Goal: Connect with others: Connect with others

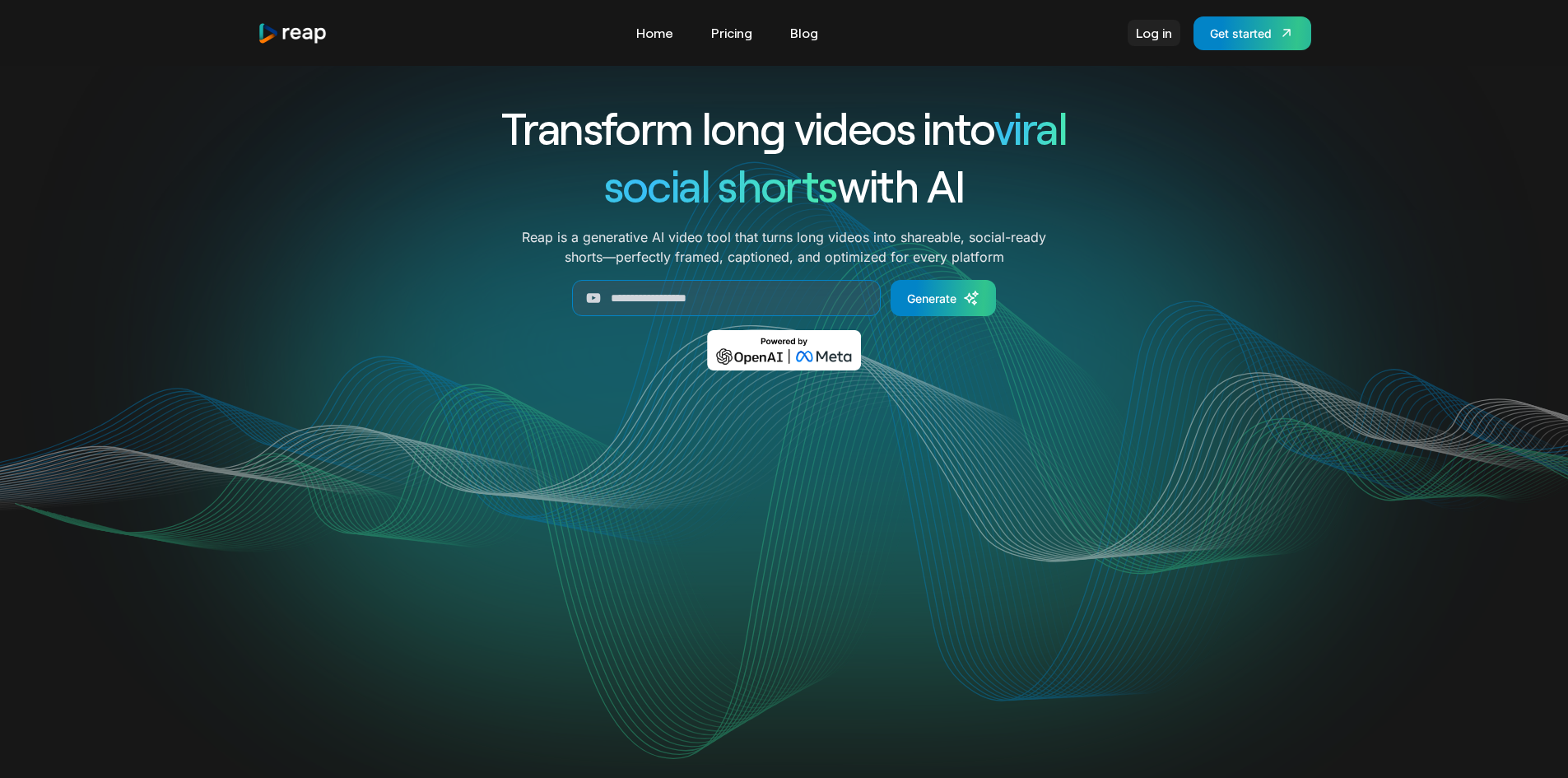
click at [1154, 35] on link "Log in" at bounding box center [1154, 33] width 52 height 27
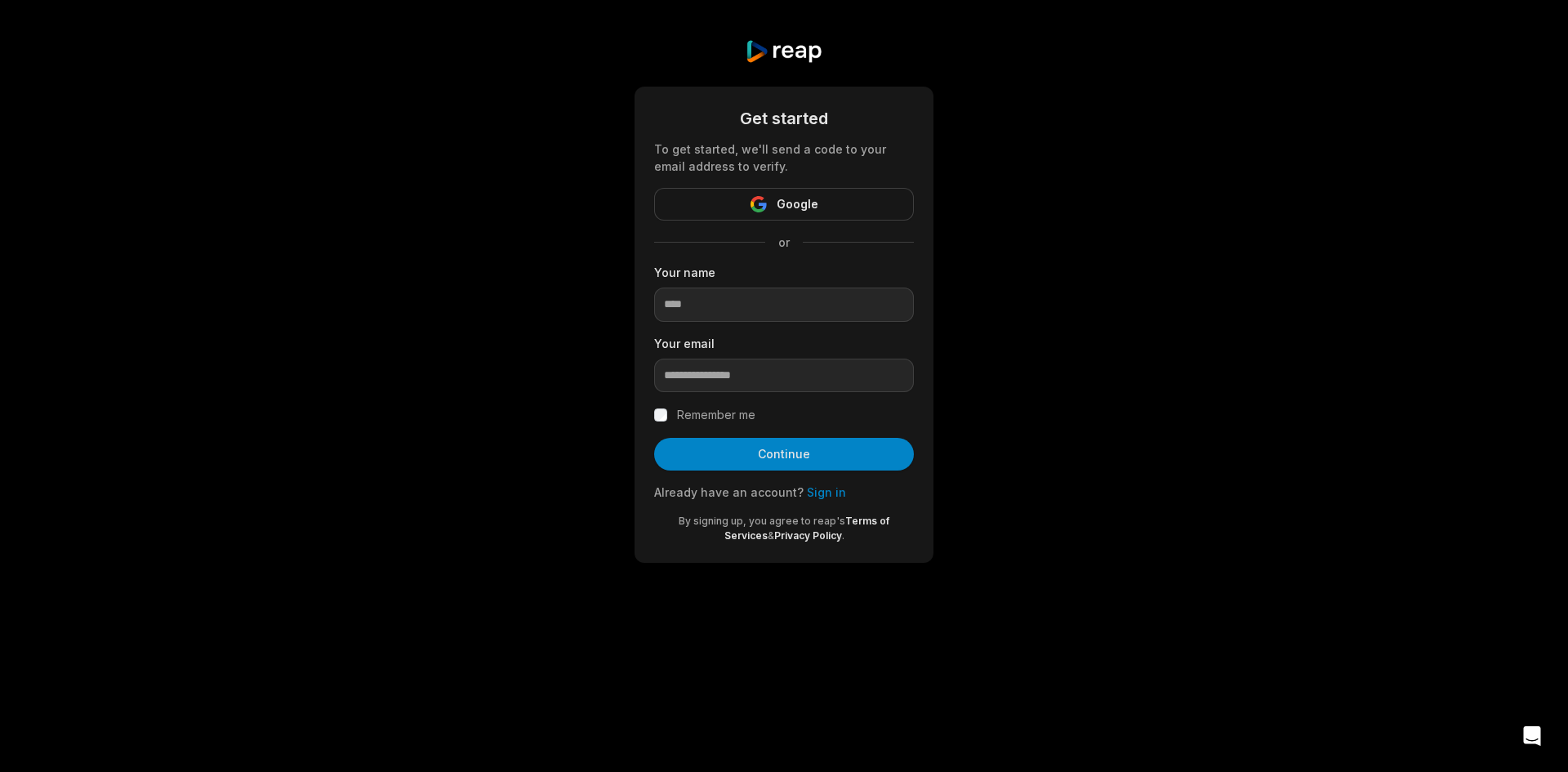
click at [807, 495] on link "Sign in" at bounding box center [826, 492] width 40 height 14
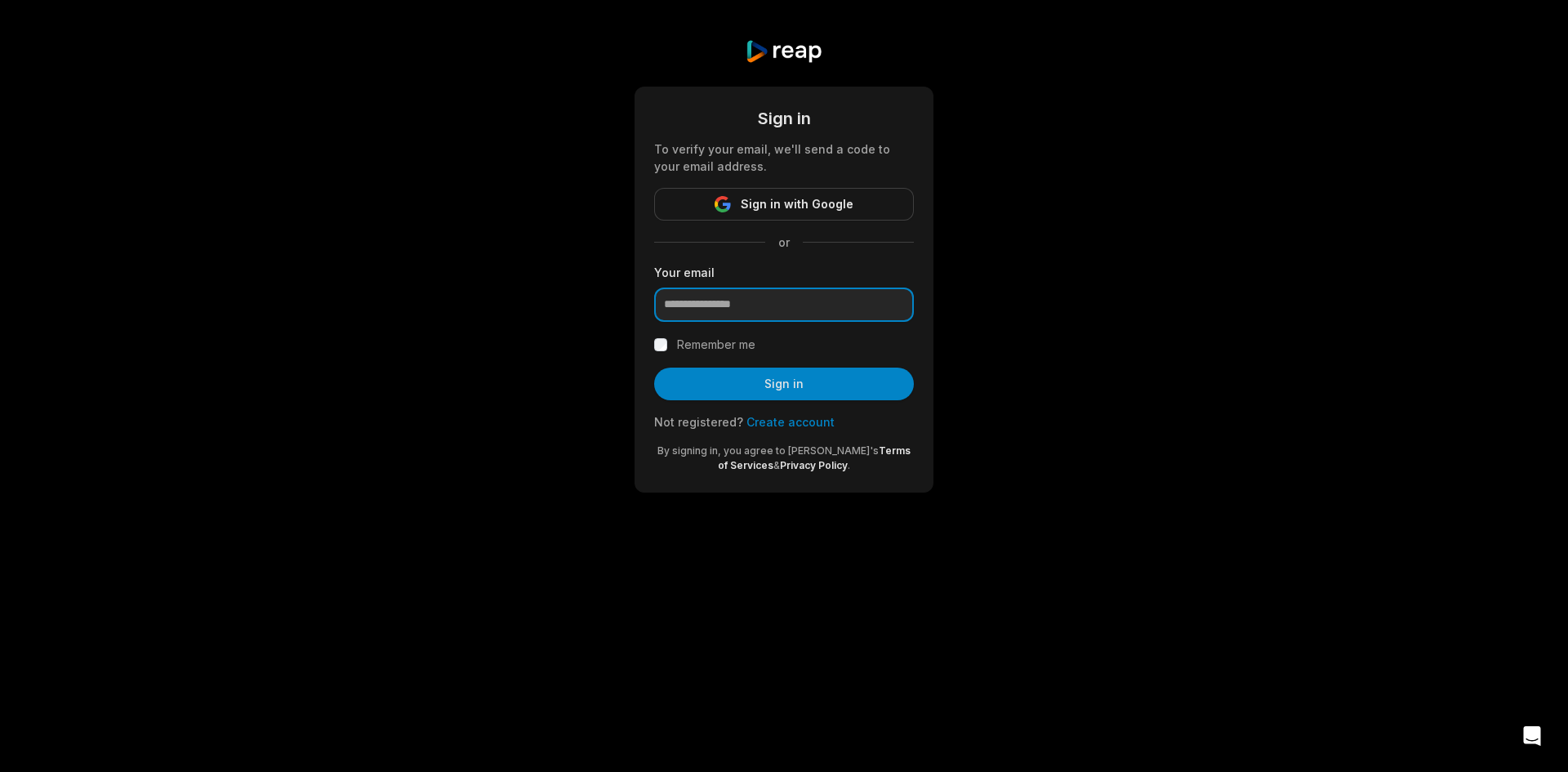
click at [816, 290] on input "email" at bounding box center [783, 305] width 260 height 34
paste input "**********"
type input "**********"
click at [731, 347] on label "Remember me" at bounding box center [715, 345] width 78 height 19
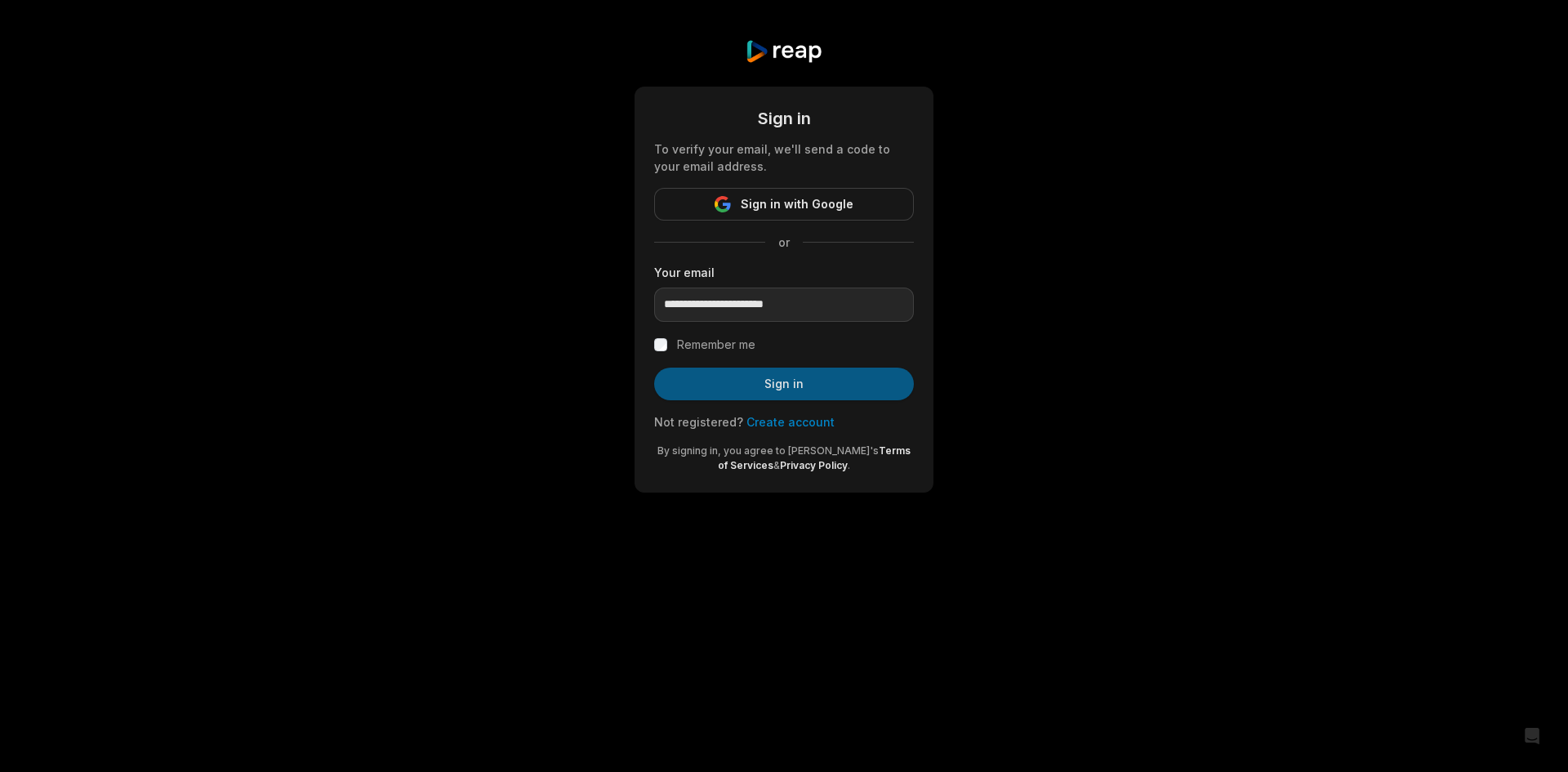
click at [743, 394] on button "Sign in" at bounding box center [783, 384] width 260 height 33
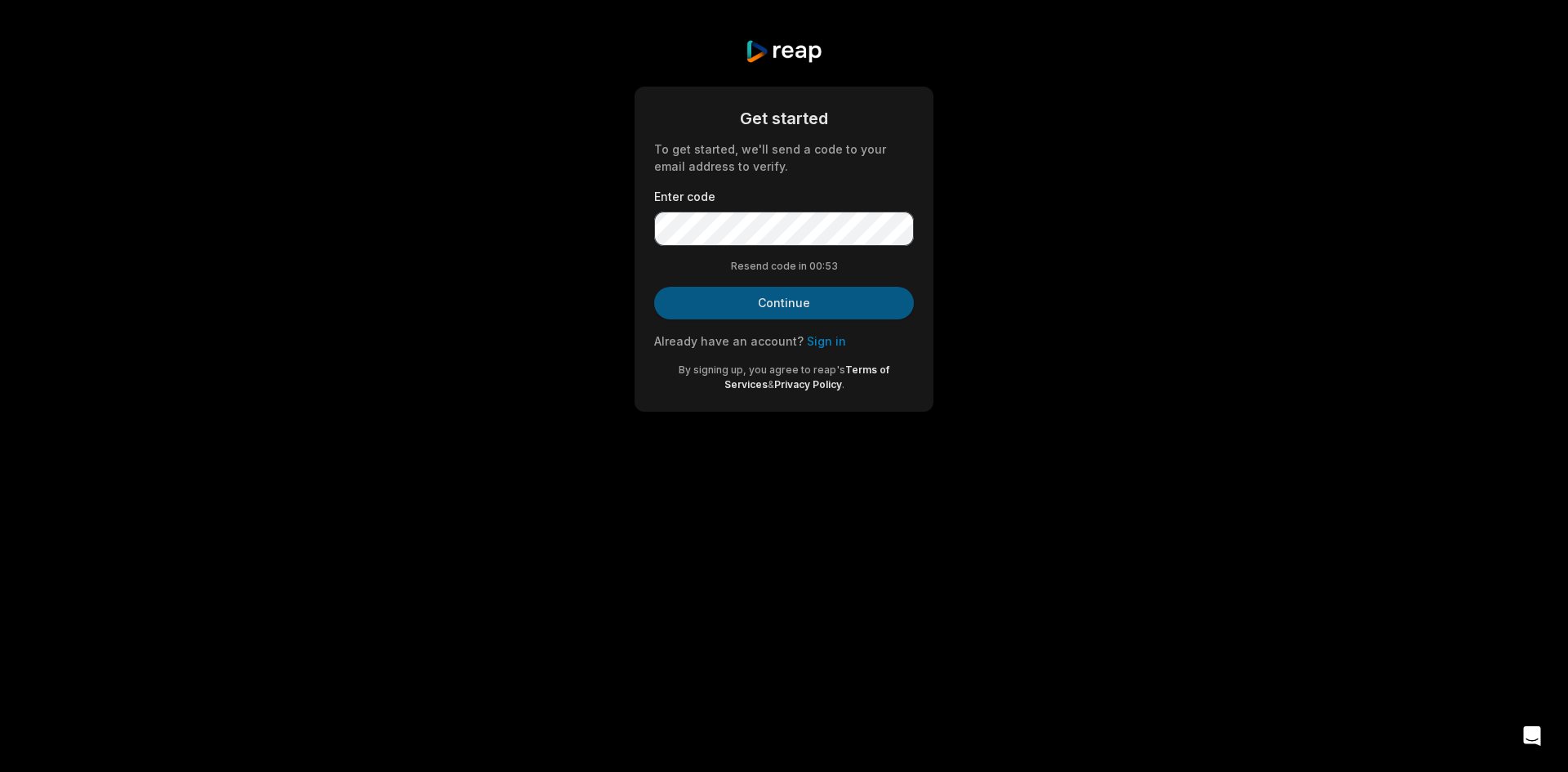
click at [860, 301] on button "Continue" at bounding box center [783, 303] width 260 height 33
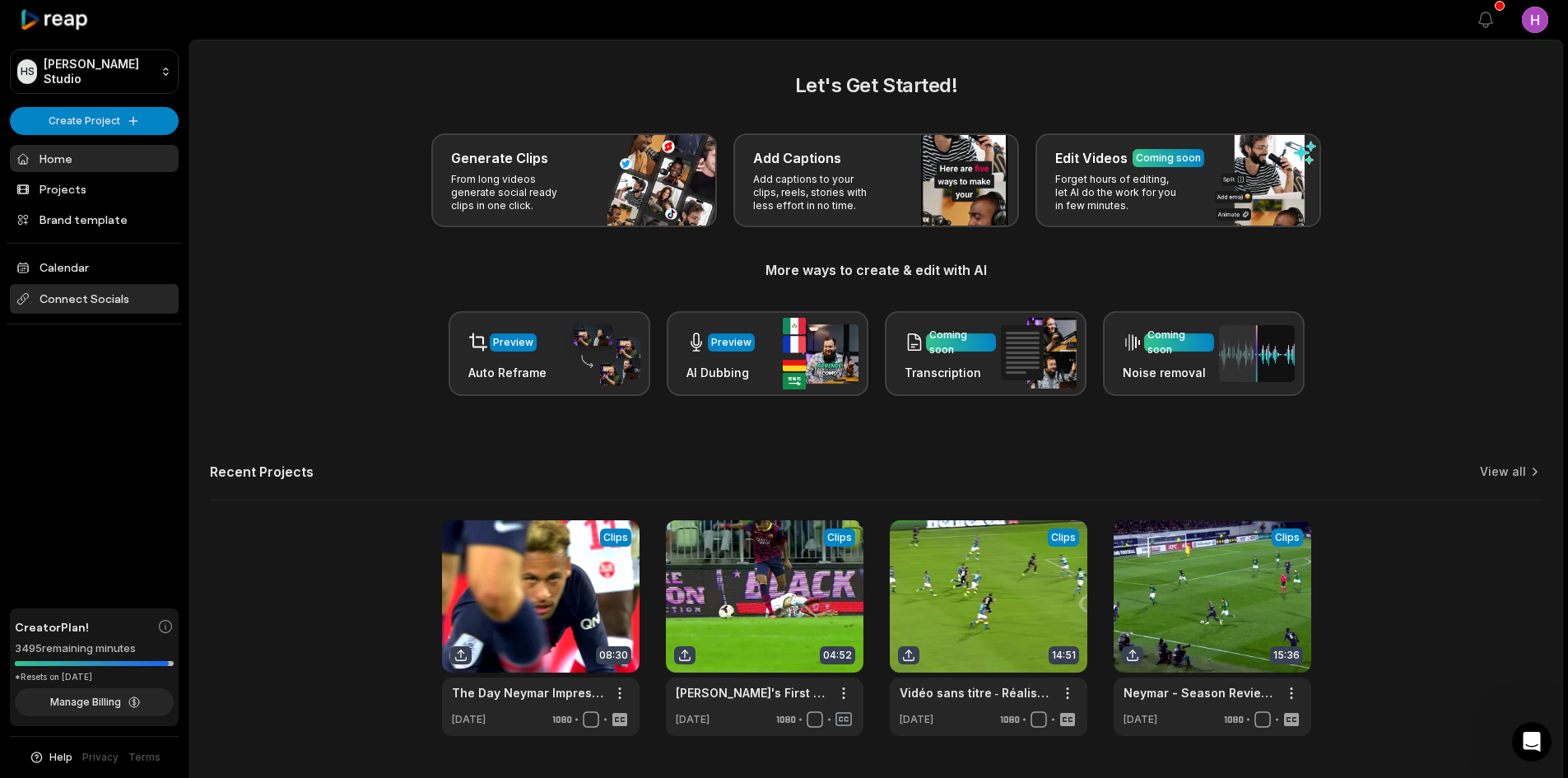
click at [120, 291] on span "Connect Socials" at bounding box center [94, 298] width 169 height 29
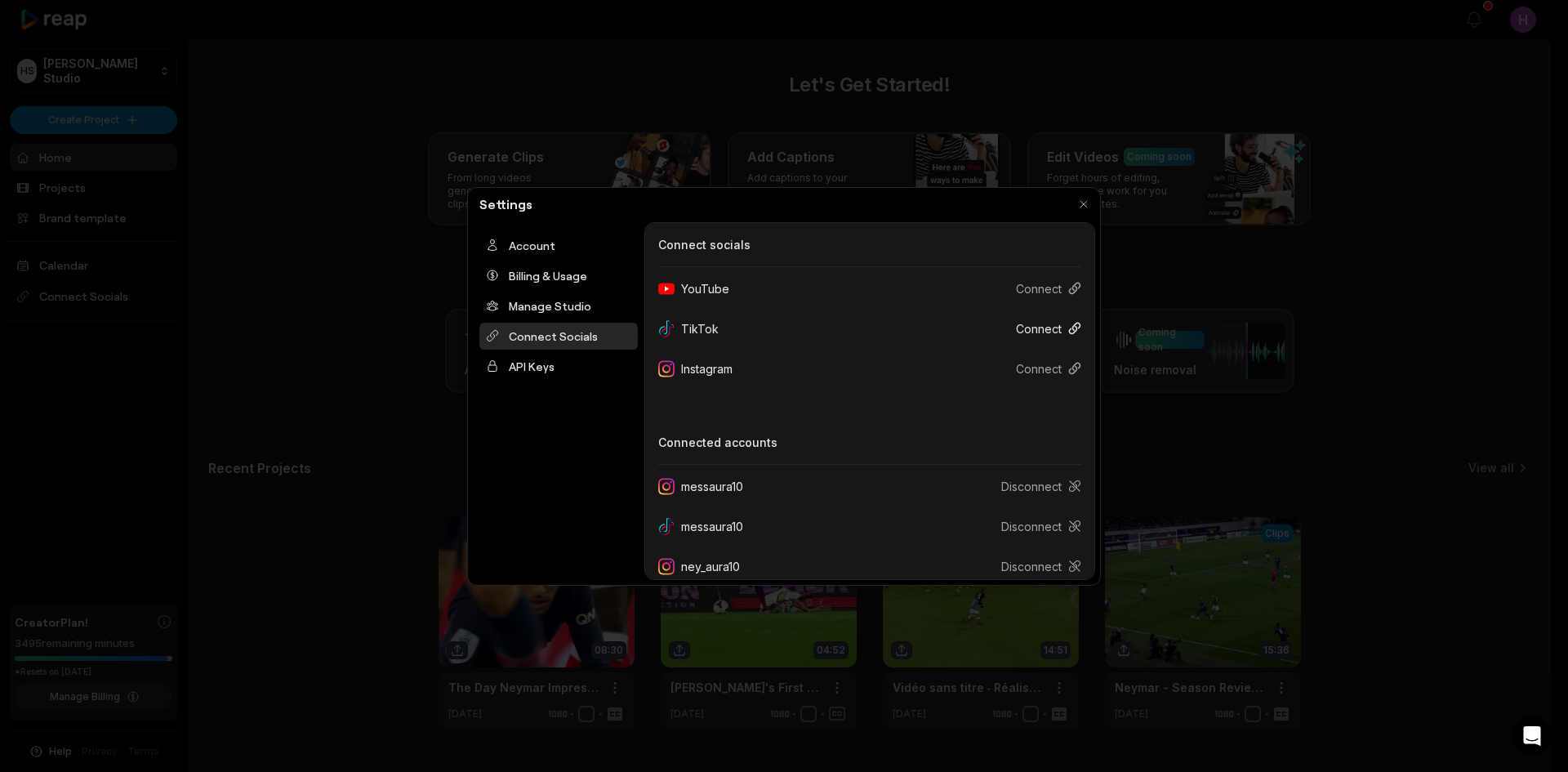
click at [1025, 338] on button "Connect" at bounding box center [1042, 328] width 78 height 30
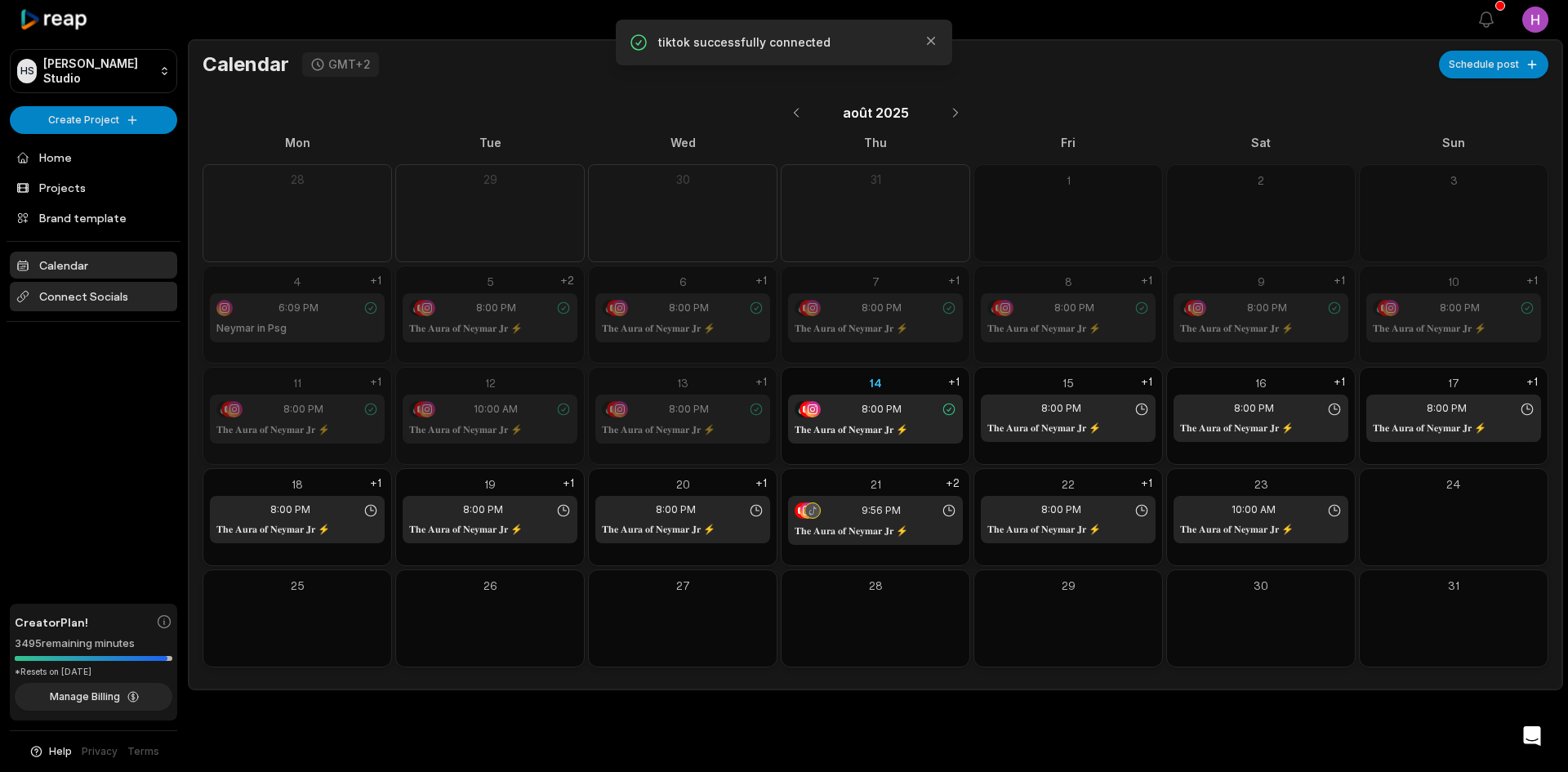
click at [112, 284] on span "Connect Socials" at bounding box center [93, 296] width 167 height 29
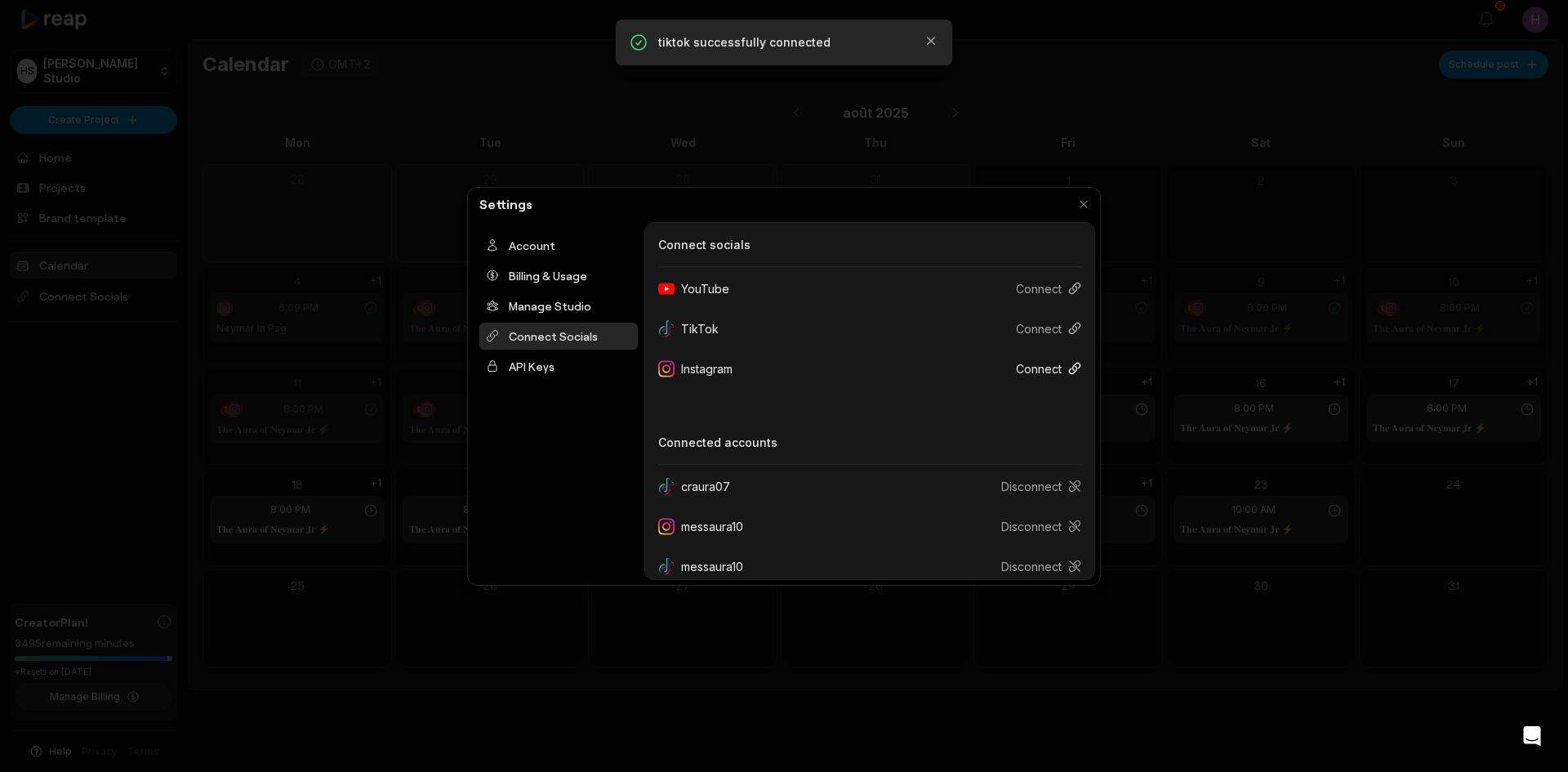
click at [1042, 367] on button "Connect" at bounding box center [1042, 369] width 78 height 30
